Goal: Task Accomplishment & Management: Complete application form

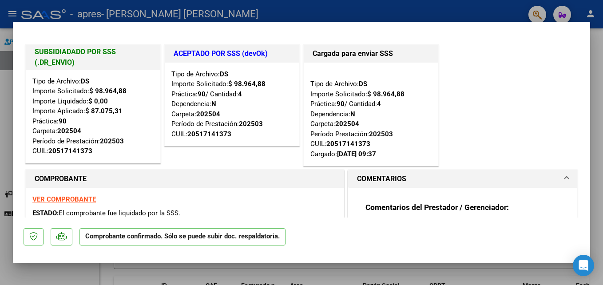
click at [321, 8] on div at bounding box center [301, 142] width 603 height 285
type input "$ 0,00"
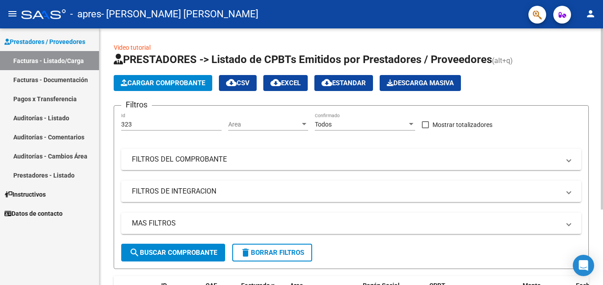
click at [172, 81] on span "Cargar Comprobante" at bounding box center [163, 83] width 84 height 8
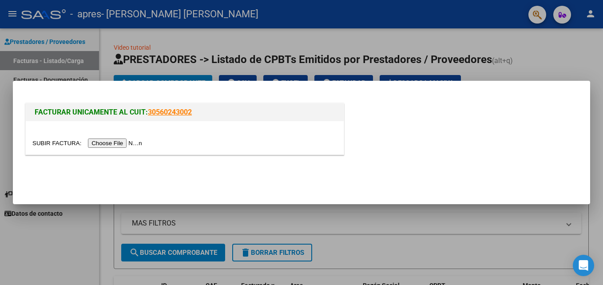
click at [110, 142] on input "file" at bounding box center [88, 143] width 112 height 9
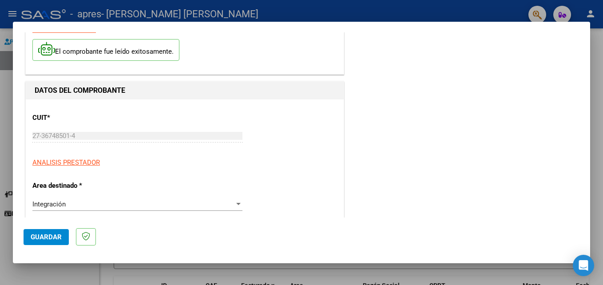
scroll to position [89, 0]
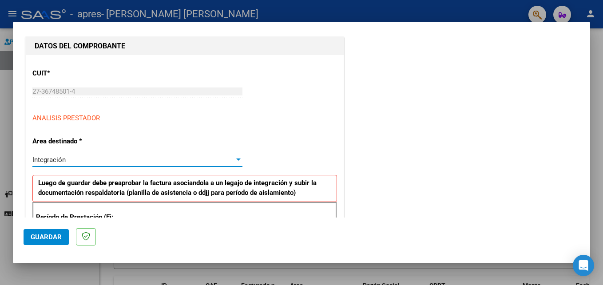
click at [231, 159] on div "Integración" at bounding box center [133, 160] width 202 height 8
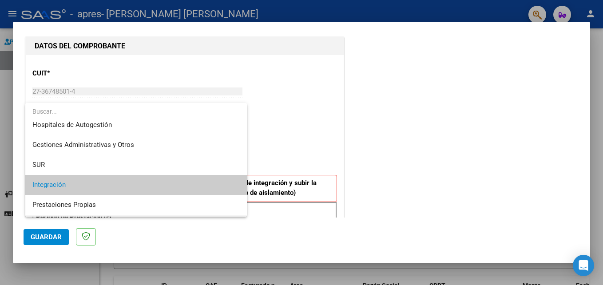
scroll to position [0, 0]
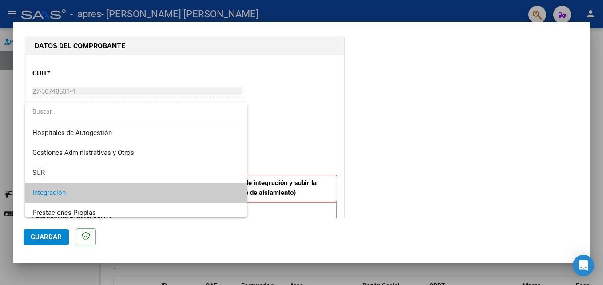
click at [335, 99] on div at bounding box center [301, 142] width 603 height 285
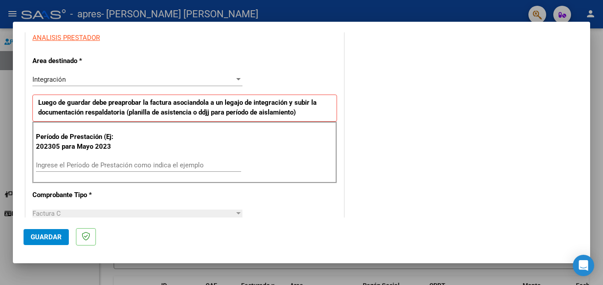
scroll to position [178, 0]
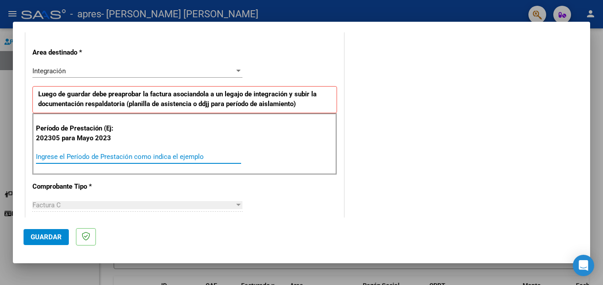
click at [82, 158] on input "Ingrese el Período de Prestación como indica el ejemplo" at bounding box center [138, 157] width 205 height 8
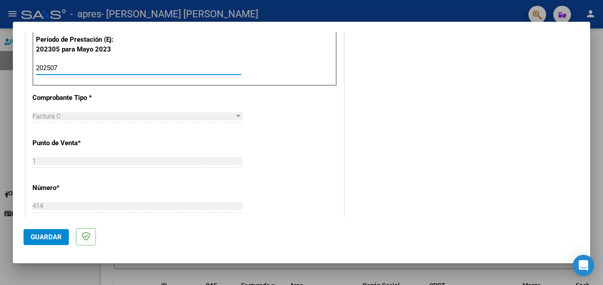
scroll to position [311, 0]
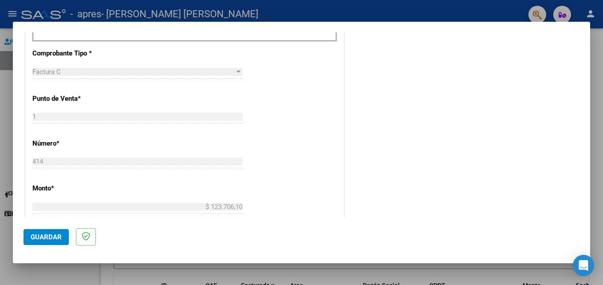
type input "202507"
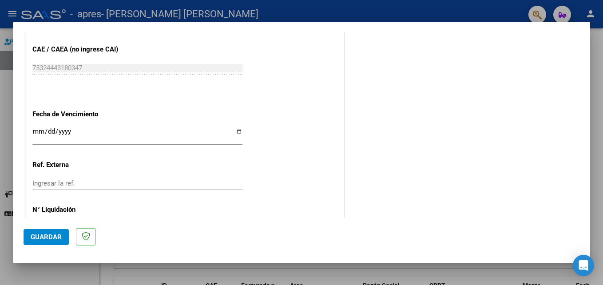
scroll to position [536, 0]
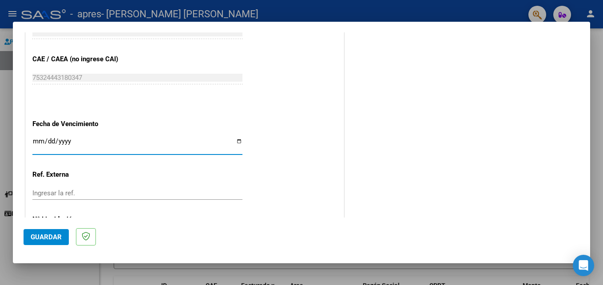
click at [34, 141] on input "Ingresar la fecha" at bounding box center [137, 145] width 210 height 14
type input "[DATE]"
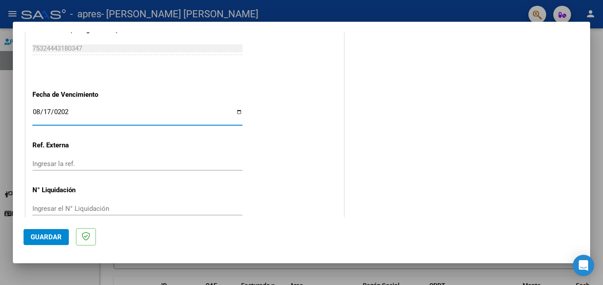
scroll to position [580, 0]
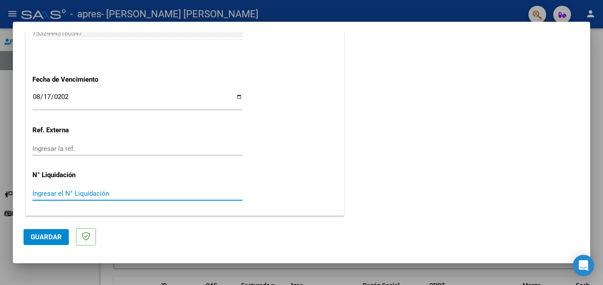
paste input "123706.10"
type input "123706.10"
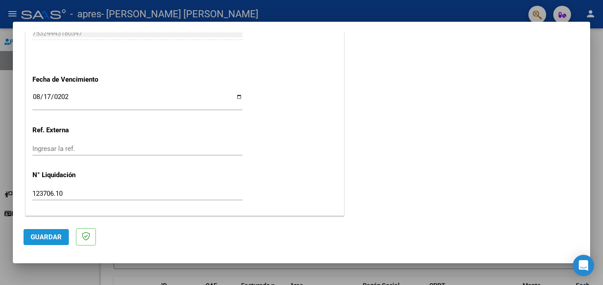
click at [53, 238] on span "Guardar" at bounding box center [46, 237] width 31 height 8
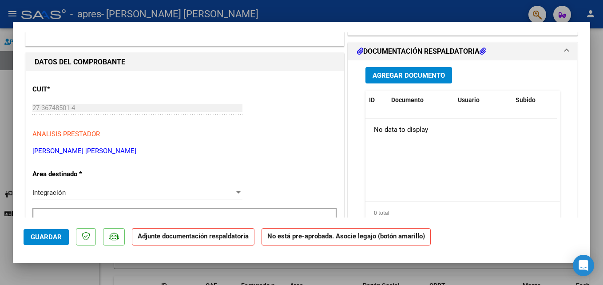
scroll to position [89, 0]
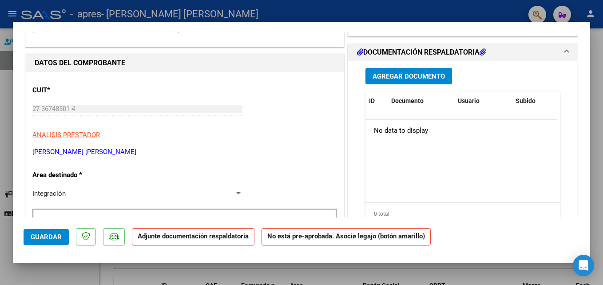
click at [416, 75] on span "Agregar Documento" at bounding box center [409, 76] width 72 height 8
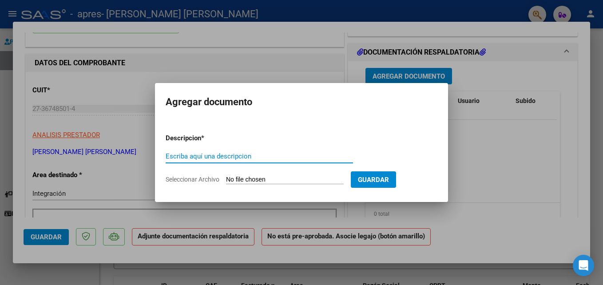
click at [193, 156] on input "Escriba aquí una descripcion" at bounding box center [260, 156] width 188 height 8
type input "planilla de asistencia"
click at [202, 182] on span "Seleccionar Archivo" at bounding box center [193, 179] width 54 height 7
click at [226, 182] on input "Seleccionar Archivo" at bounding box center [285, 180] width 118 height 8
type input "C:\fakepath\[PERSON_NAME] plan julio.pdf"
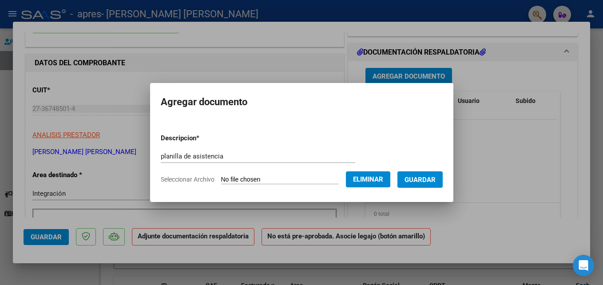
click at [421, 177] on span "Guardar" at bounding box center [420, 180] width 31 height 8
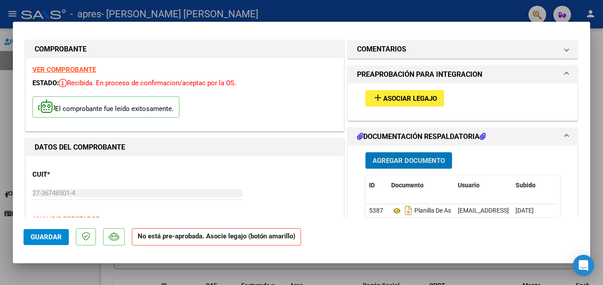
scroll to position [0, 0]
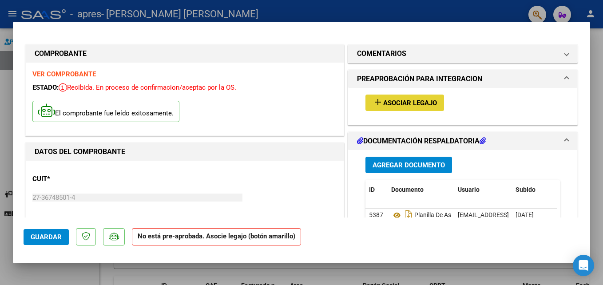
click at [406, 100] on span "Asociar Legajo" at bounding box center [410, 103] width 54 height 8
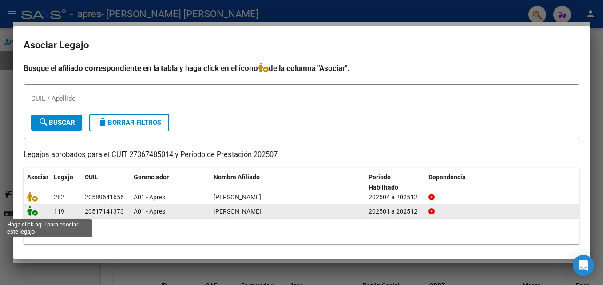
click at [35, 215] on icon at bounding box center [32, 211] width 11 height 10
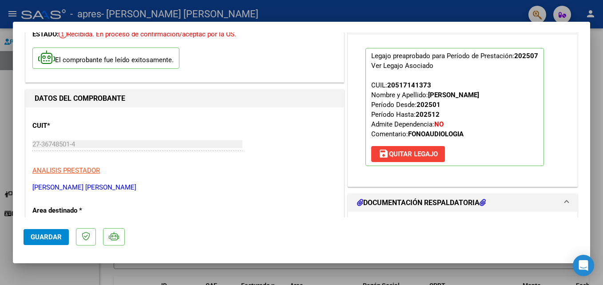
scroll to position [89, 0]
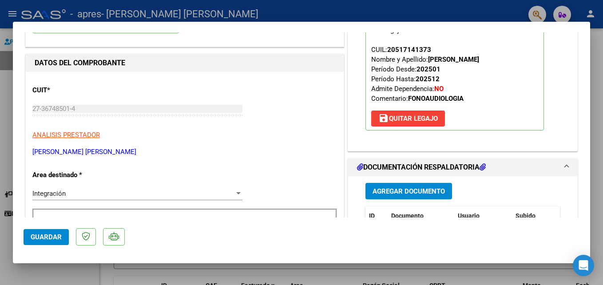
click at [44, 234] on span "Guardar" at bounding box center [46, 237] width 31 height 8
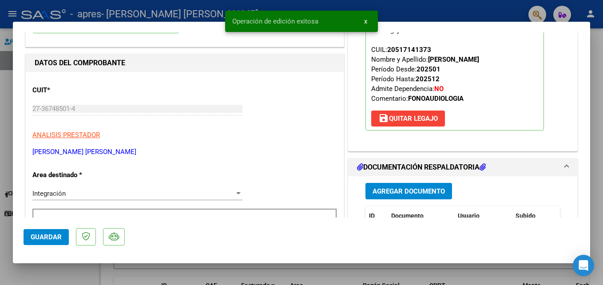
click at [366, 24] on span "x" at bounding box center [365, 21] width 3 height 8
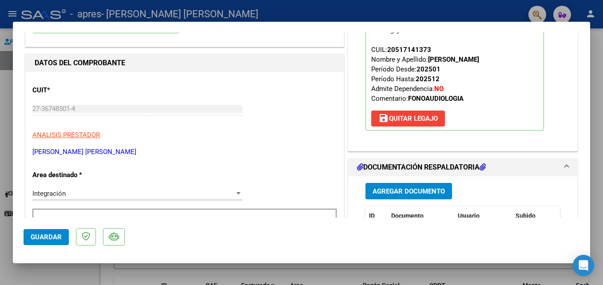
click at [51, 239] on span "Guardar" at bounding box center [46, 237] width 31 height 8
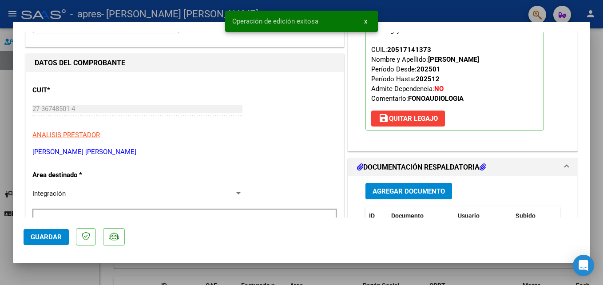
click at [453, 17] on div at bounding box center [301, 142] width 603 height 285
type input "$ 0,00"
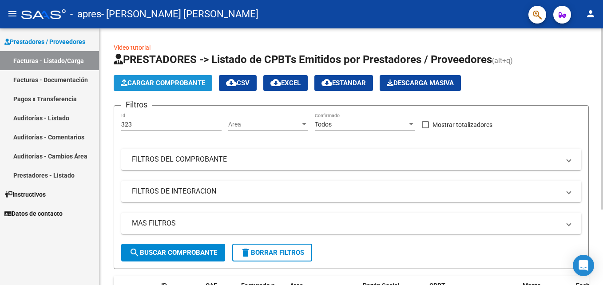
click at [173, 84] on span "Cargar Comprobante" at bounding box center [163, 83] width 84 height 8
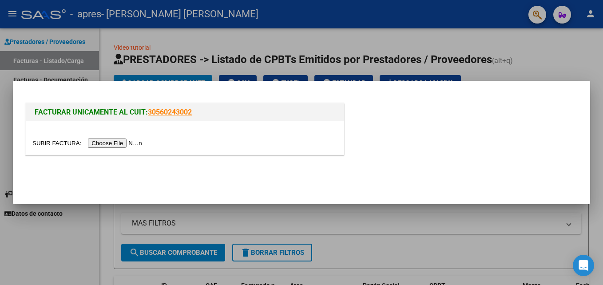
click at [119, 144] on input "file" at bounding box center [88, 143] width 112 height 9
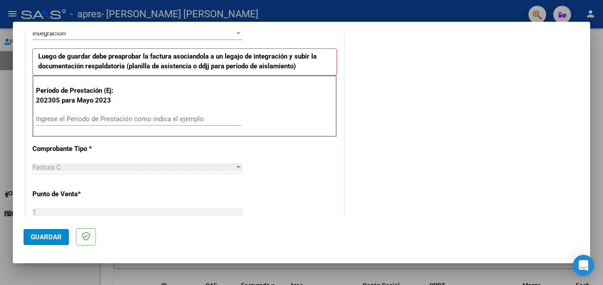
scroll to position [222, 0]
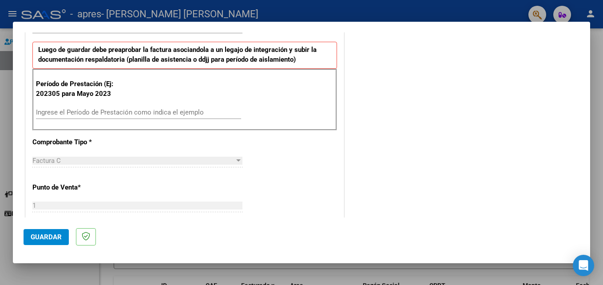
click at [67, 112] on input "Ingrese el Período de Prestación como indica el ejemplo" at bounding box center [138, 112] width 205 height 8
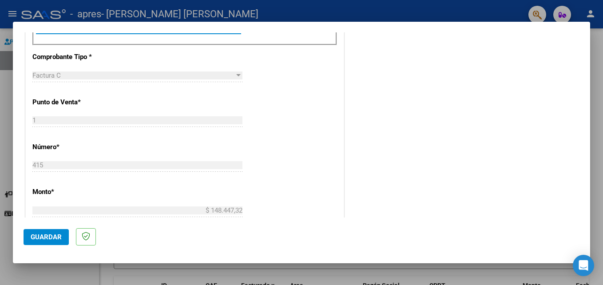
scroll to position [311, 0]
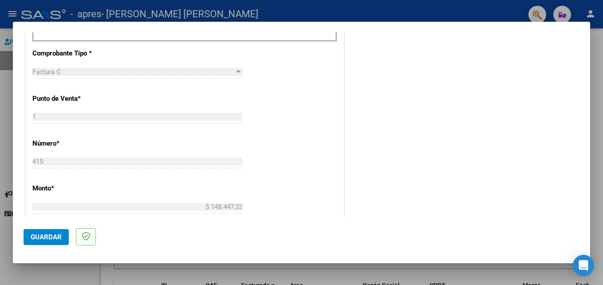
type input "202507"
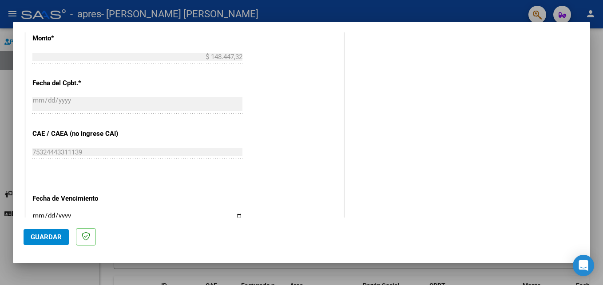
scroll to position [533, 0]
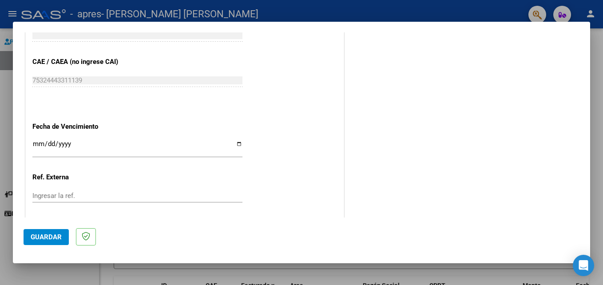
click at [42, 140] on div "Ingresar la fecha" at bounding box center [137, 148] width 210 height 19
type input "[DATE]"
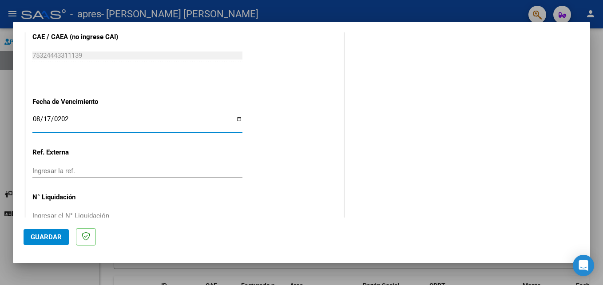
scroll to position [580, 0]
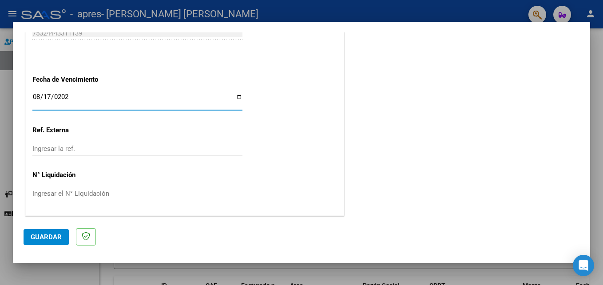
click at [64, 195] on input "Ingresar el N° Liquidación" at bounding box center [137, 194] width 210 height 8
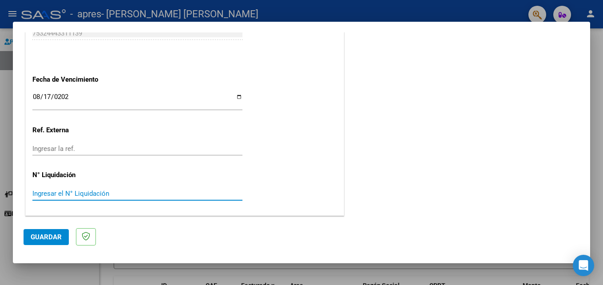
paste input "148447.32"
type input "148447.32"
click at [44, 240] on span "Guardar" at bounding box center [46, 237] width 31 height 8
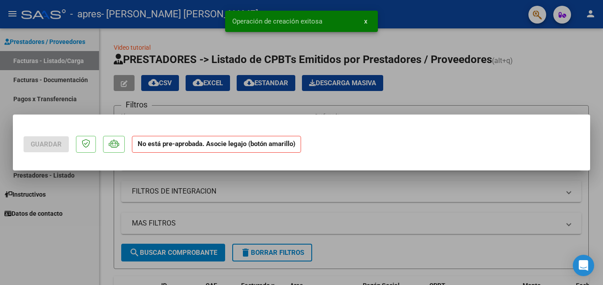
scroll to position [0, 0]
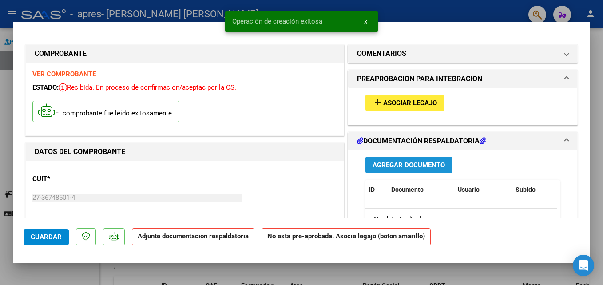
click at [404, 165] on span "Agregar Documento" at bounding box center [409, 165] width 72 height 8
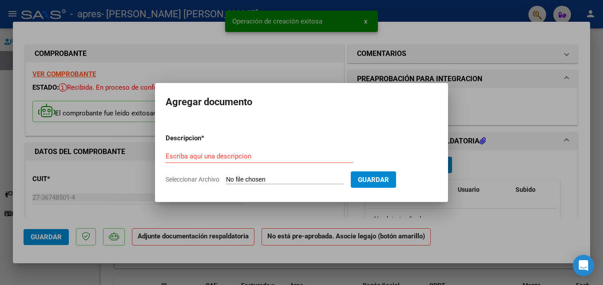
drag, startPoint x: 190, startPoint y: 152, endPoint x: 190, endPoint y: 160, distance: 7.6
click at [190, 158] on div "Escriba aquí una descripcion" at bounding box center [260, 156] width 188 height 13
click at [190, 155] on input "Escriba aquí una descripcion" at bounding box center [260, 156] width 188 height 8
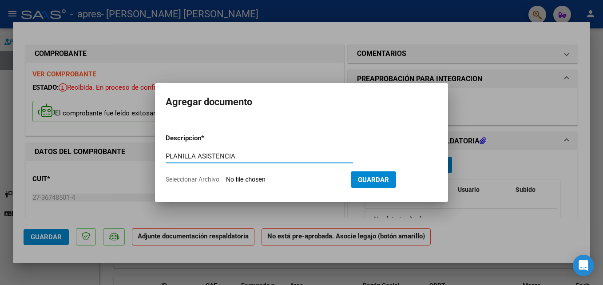
type input "PLANILLA ASISTENCIA"
click at [259, 181] on input "Seleccionar Archivo" at bounding box center [285, 180] width 118 height 8
type input "C:\fakepath\[PERSON_NAME] plan julio.pdf"
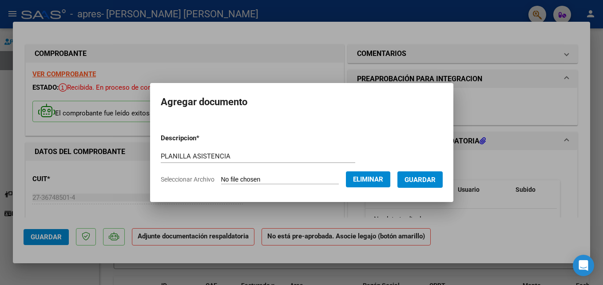
click at [407, 179] on span "Guardar" at bounding box center [420, 180] width 31 height 8
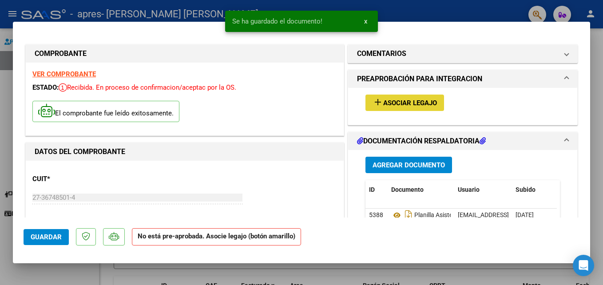
click at [408, 108] on button "add Asociar Legajo" at bounding box center [405, 103] width 79 height 16
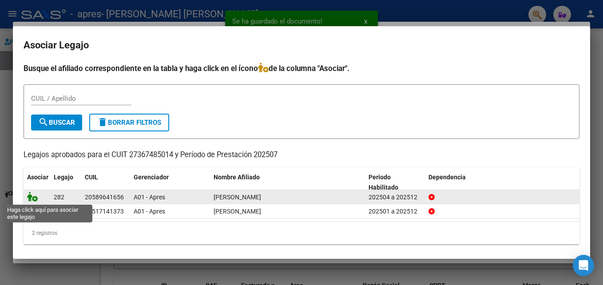
click at [28, 201] on icon at bounding box center [32, 197] width 11 height 10
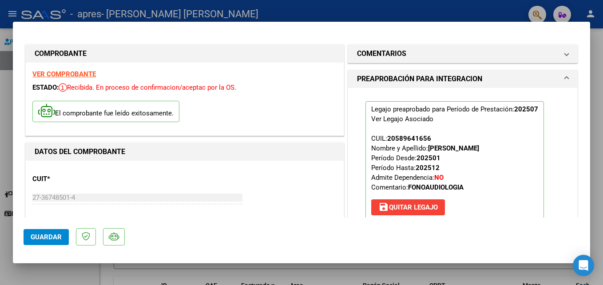
click at [40, 240] on span "Guardar" at bounding box center [46, 237] width 31 height 8
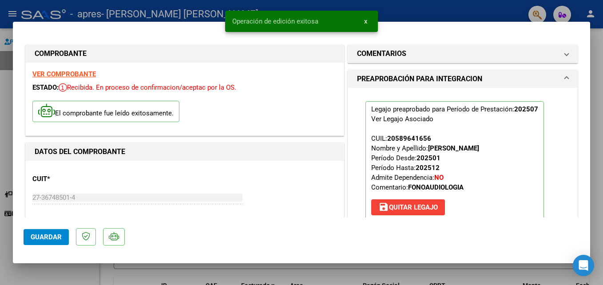
click at [433, 14] on div at bounding box center [301, 142] width 603 height 285
type input "$ 0,00"
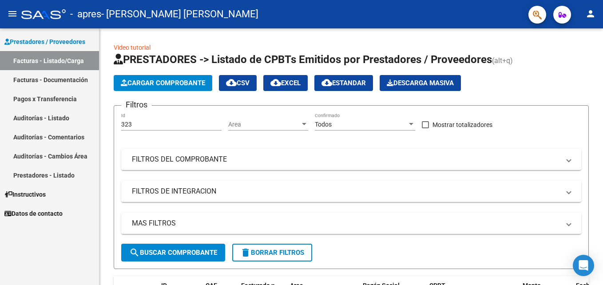
click at [62, 80] on link "Facturas - Documentación" at bounding box center [49, 79] width 99 height 19
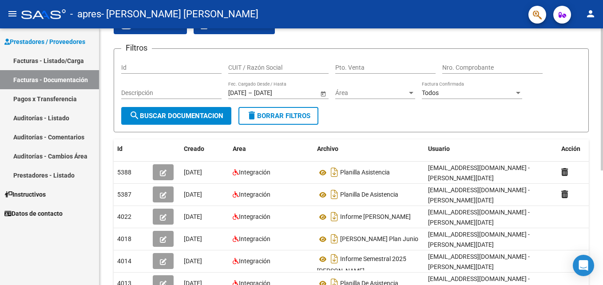
scroll to position [89, 0]
